Goal: Information Seeking & Learning: Learn about a topic

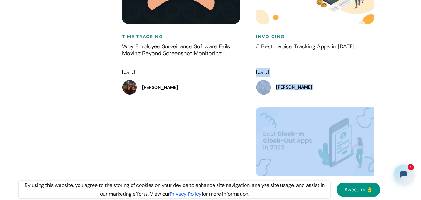
drag, startPoint x: 103, startPoint y: 15, endPoint x: 256, endPoint y: 145, distance: 200.1
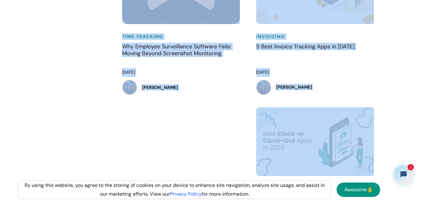
drag, startPoint x: 386, startPoint y: 151, endPoint x: 93, endPoint y: 21, distance: 319.5
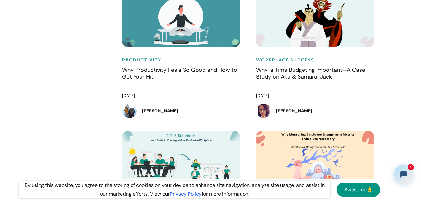
scroll to position [6934, 0]
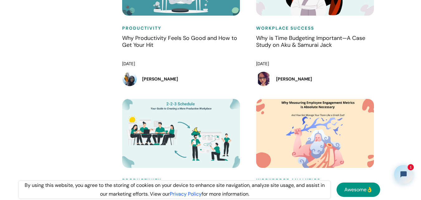
drag, startPoint x: 15, startPoint y: 21, endPoint x: 386, endPoint y: 104, distance: 380.4
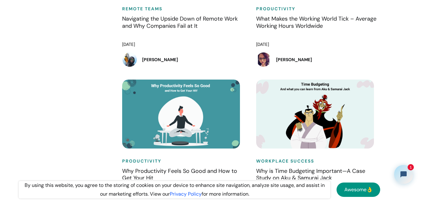
scroll to position [6684, 0]
